Goal: Task Accomplishment & Management: Manage account settings

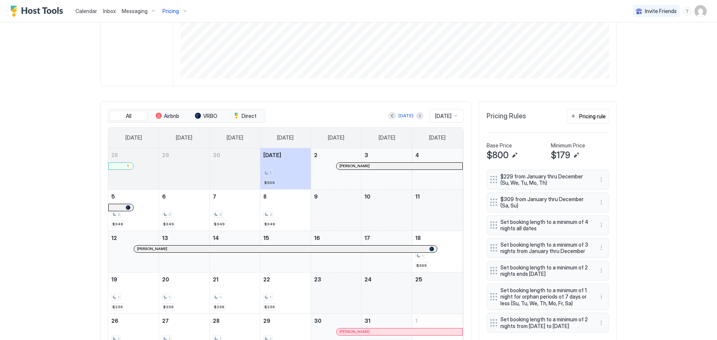
scroll to position [187, 0]
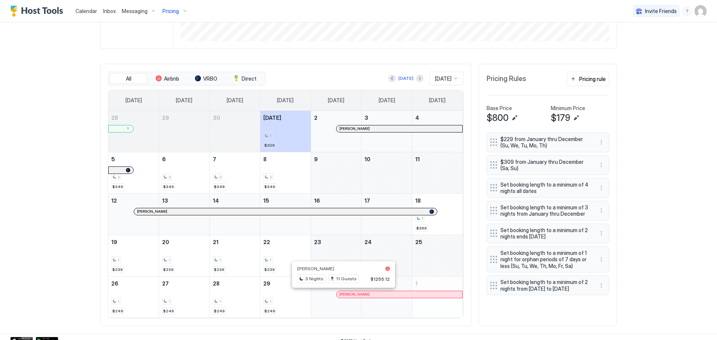
click at [341, 295] on div at bounding box center [343, 295] width 6 height 6
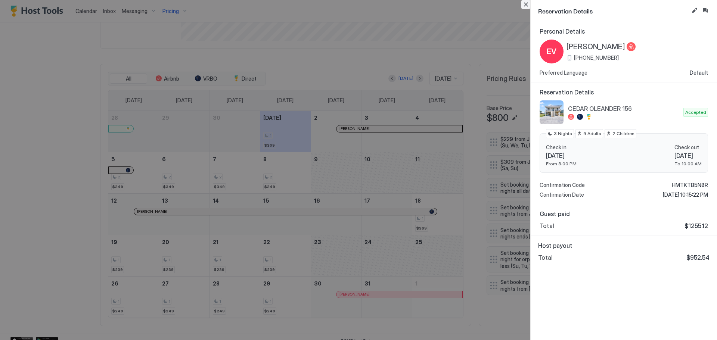
click at [526, 3] on button "Close" at bounding box center [525, 4] width 9 height 9
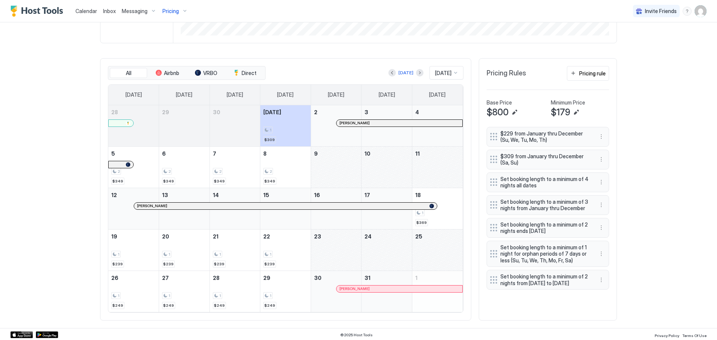
scroll to position [194, 0]
click at [328, 248] on div "October 23, 2025" at bounding box center [336, 248] width 50 height 41
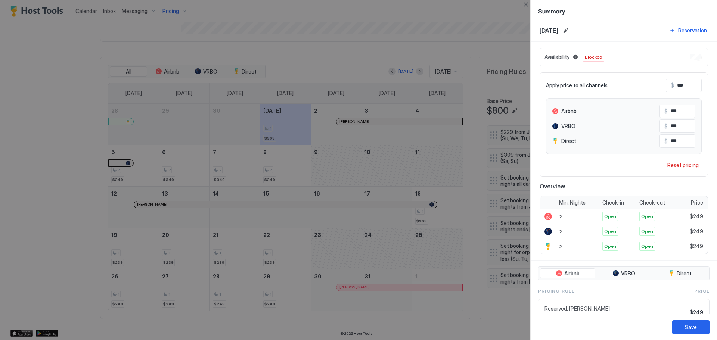
scroll to position [0, 0]
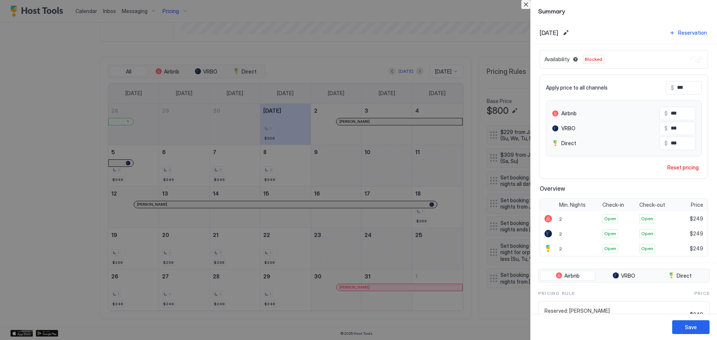
click at [527, 4] on button "Close" at bounding box center [525, 4] width 9 height 9
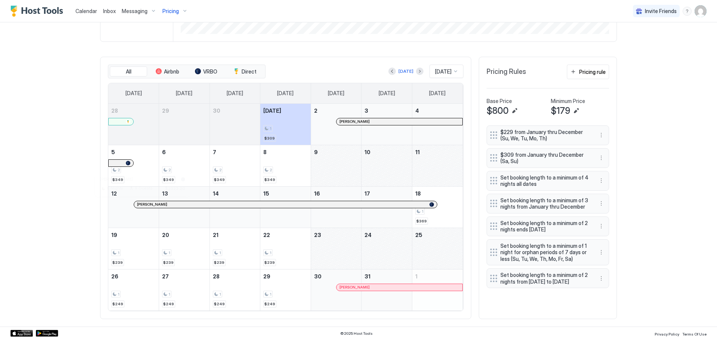
click at [140, 205] on div at bounding box center [143, 205] width 6 height 6
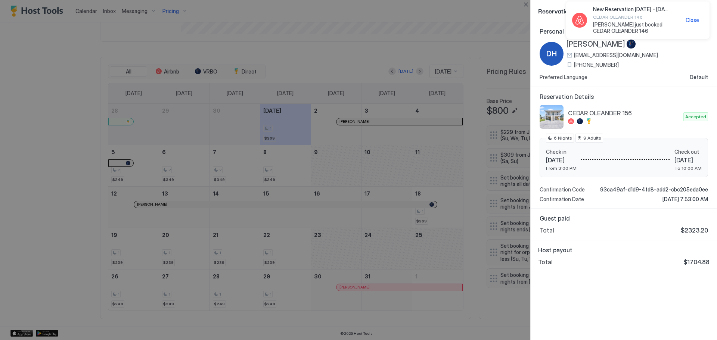
click at [632, 28] on span "[PERSON_NAME] just booked CEDAR OLEANDER 146" at bounding box center [631, 27] width 76 height 13
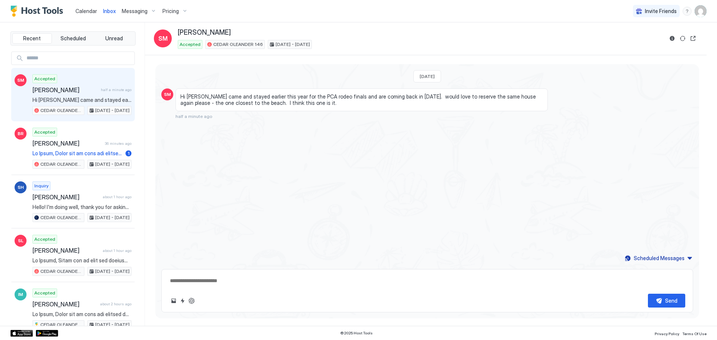
click at [112, 10] on span "Inbox" at bounding box center [109, 11] width 13 height 6
click at [130, 10] on span "Messaging" at bounding box center [135, 11] width 26 height 7
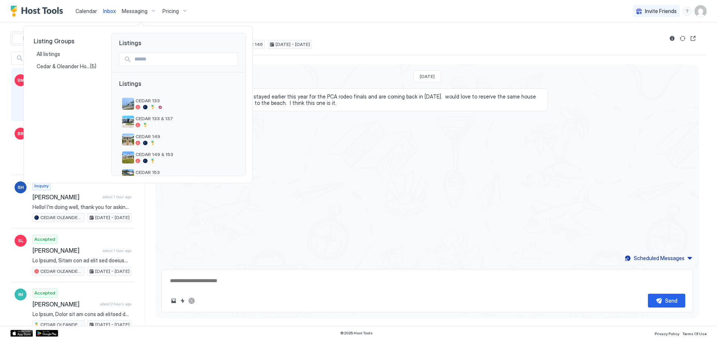
click at [110, 11] on div at bounding box center [358, 170] width 717 height 340
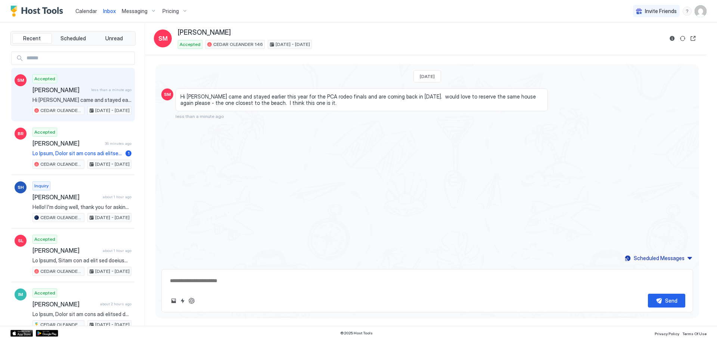
click at [89, 12] on span "Calendar" at bounding box center [86, 11] width 22 height 6
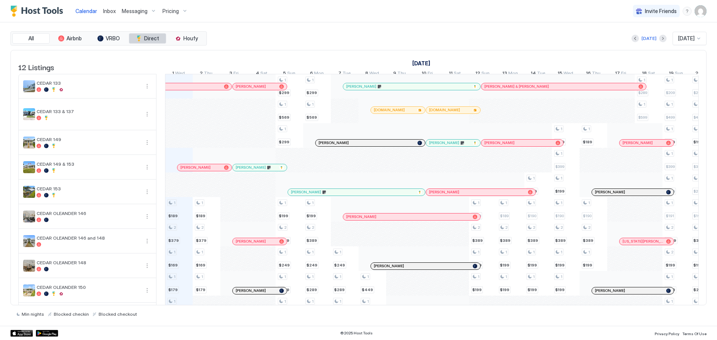
scroll to position [83, 0]
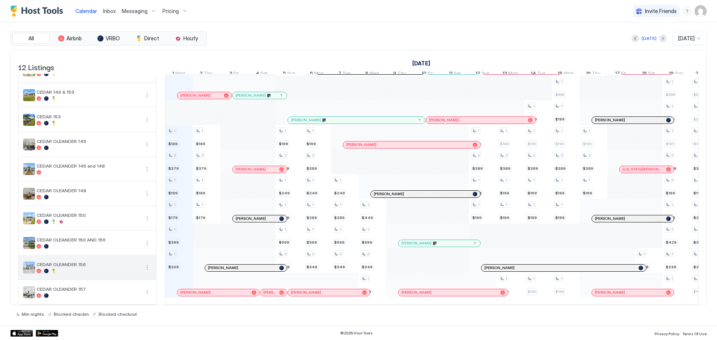
click at [145, 263] on button "More options" at bounding box center [147, 267] width 9 height 9
click at [134, 286] on div "Pricing" at bounding box center [129, 285] width 47 height 12
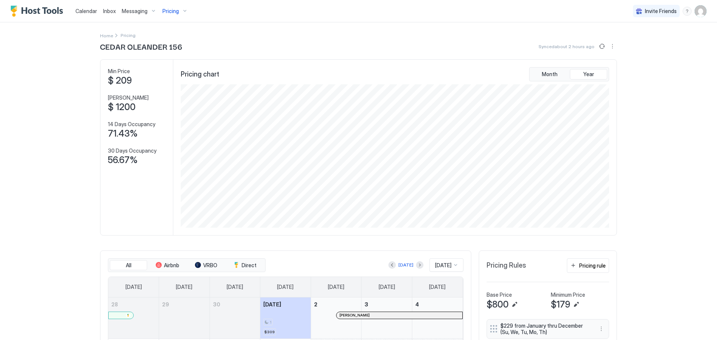
click at [102, 11] on div "Inbox" at bounding box center [109, 11] width 19 height 14
click at [110, 11] on span "Inbox" at bounding box center [109, 11] width 13 height 6
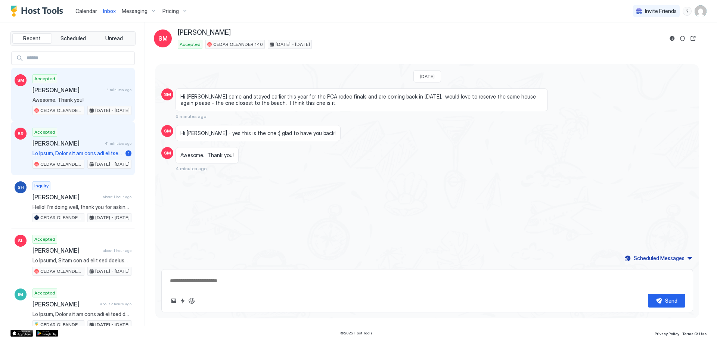
click at [67, 152] on span at bounding box center [77, 153] width 90 height 7
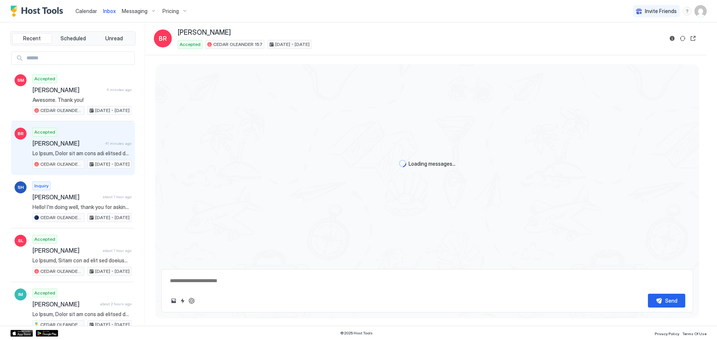
scroll to position [390, 0]
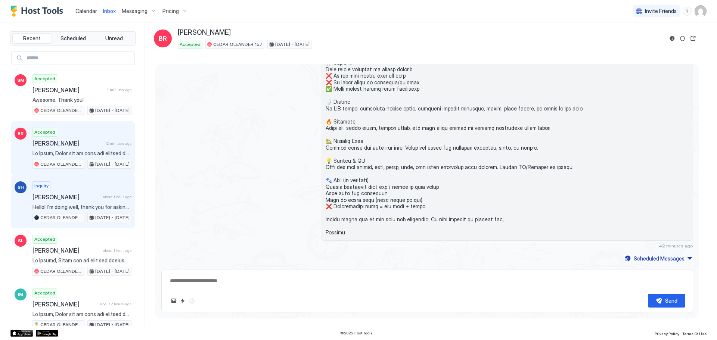
click at [88, 206] on span "Hello! I'm doing well, thank you for asking. This listing actually includes two…" at bounding box center [81, 207] width 99 height 7
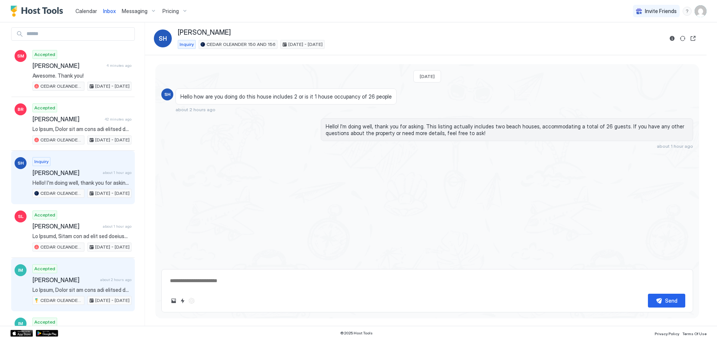
scroll to position [37, 0]
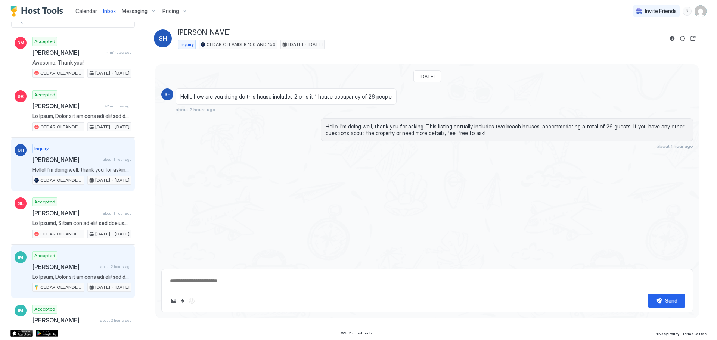
click at [80, 275] on span at bounding box center [81, 277] width 99 height 7
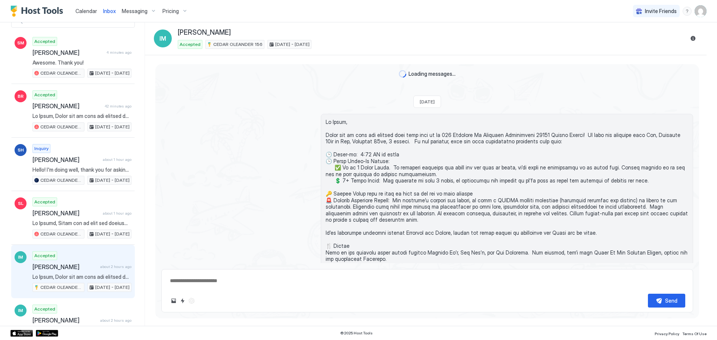
type textarea "*"
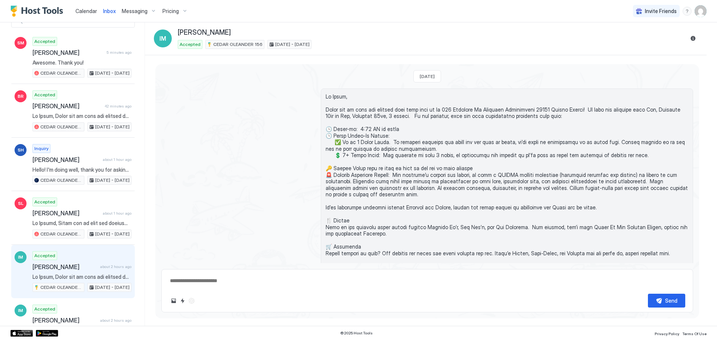
scroll to position [37, 0]
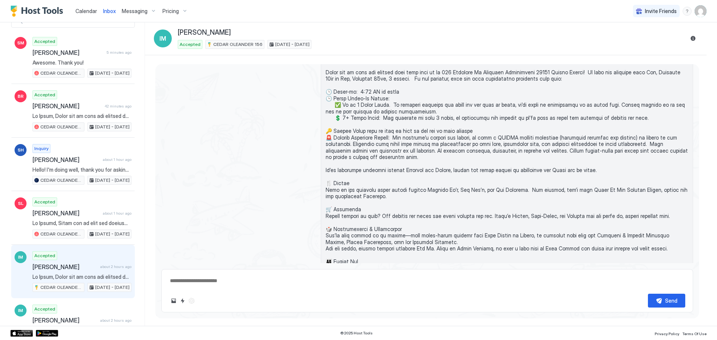
click at [174, 13] on span "Pricing" at bounding box center [170, 11] width 16 height 7
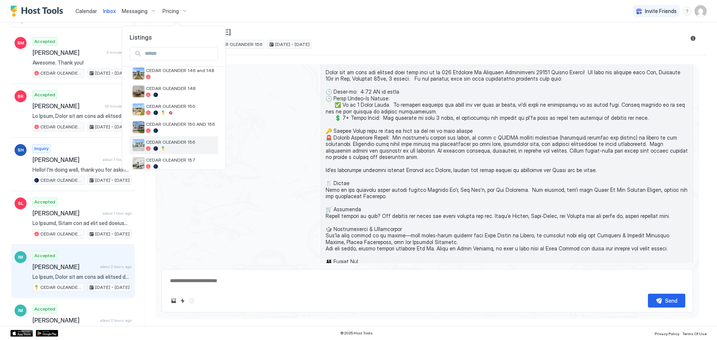
scroll to position [142, 0]
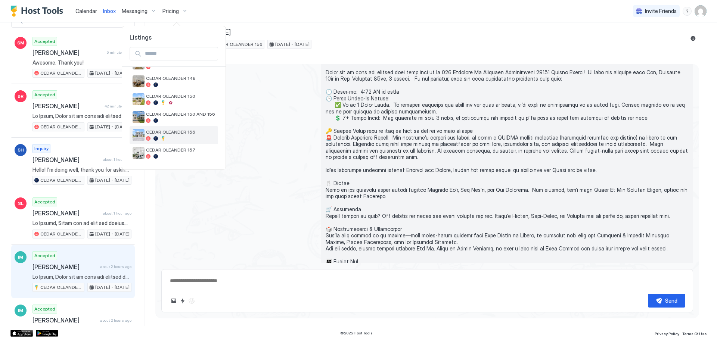
click at [188, 134] on span "CEDAR OLEANDER 156" at bounding box center [180, 132] width 69 height 6
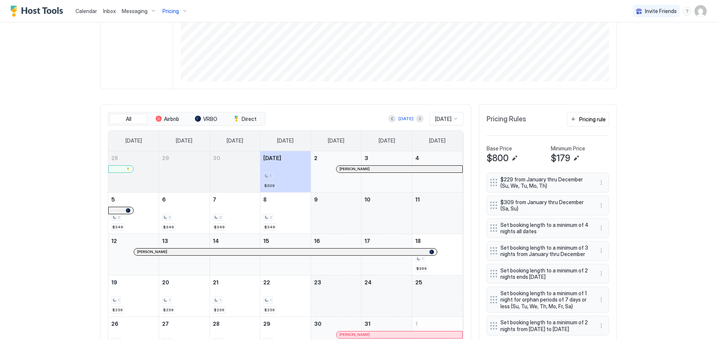
scroll to position [149, 0]
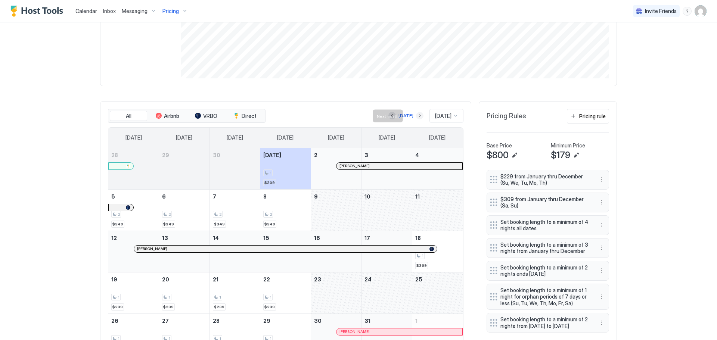
click at [416, 114] on button "Next month" at bounding box center [419, 115] width 7 height 7
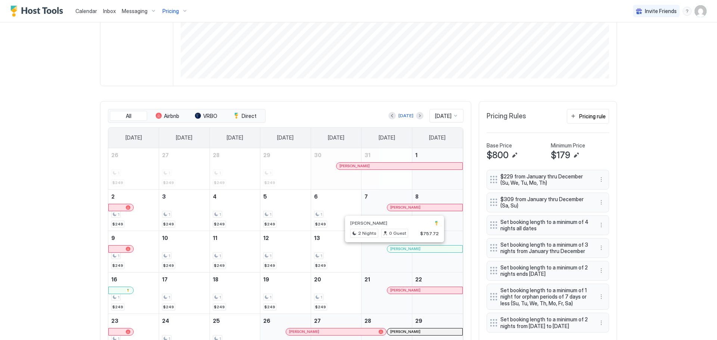
click at [391, 251] on div at bounding box center [394, 249] width 6 height 6
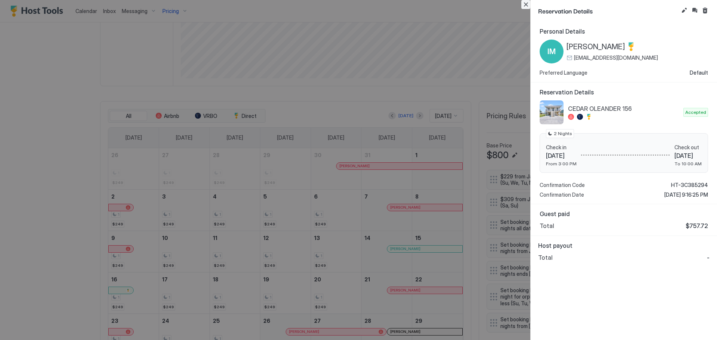
click at [527, 2] on button "Close" at bounding box center [525, 4] width 9 height 9
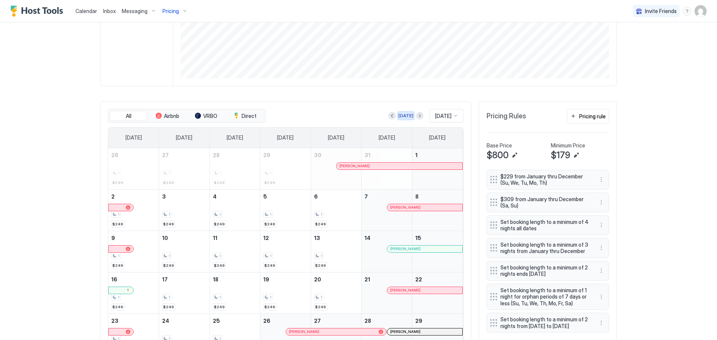
click at [399, 112] on div "[DATE]" at bounding box center [406, 115] width 15 height 7
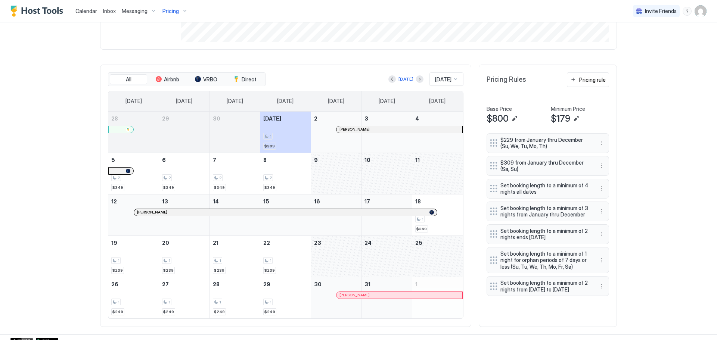
scroll to position [187, 0]
